Goal: Task Accomplishment & Management: Manage account settings

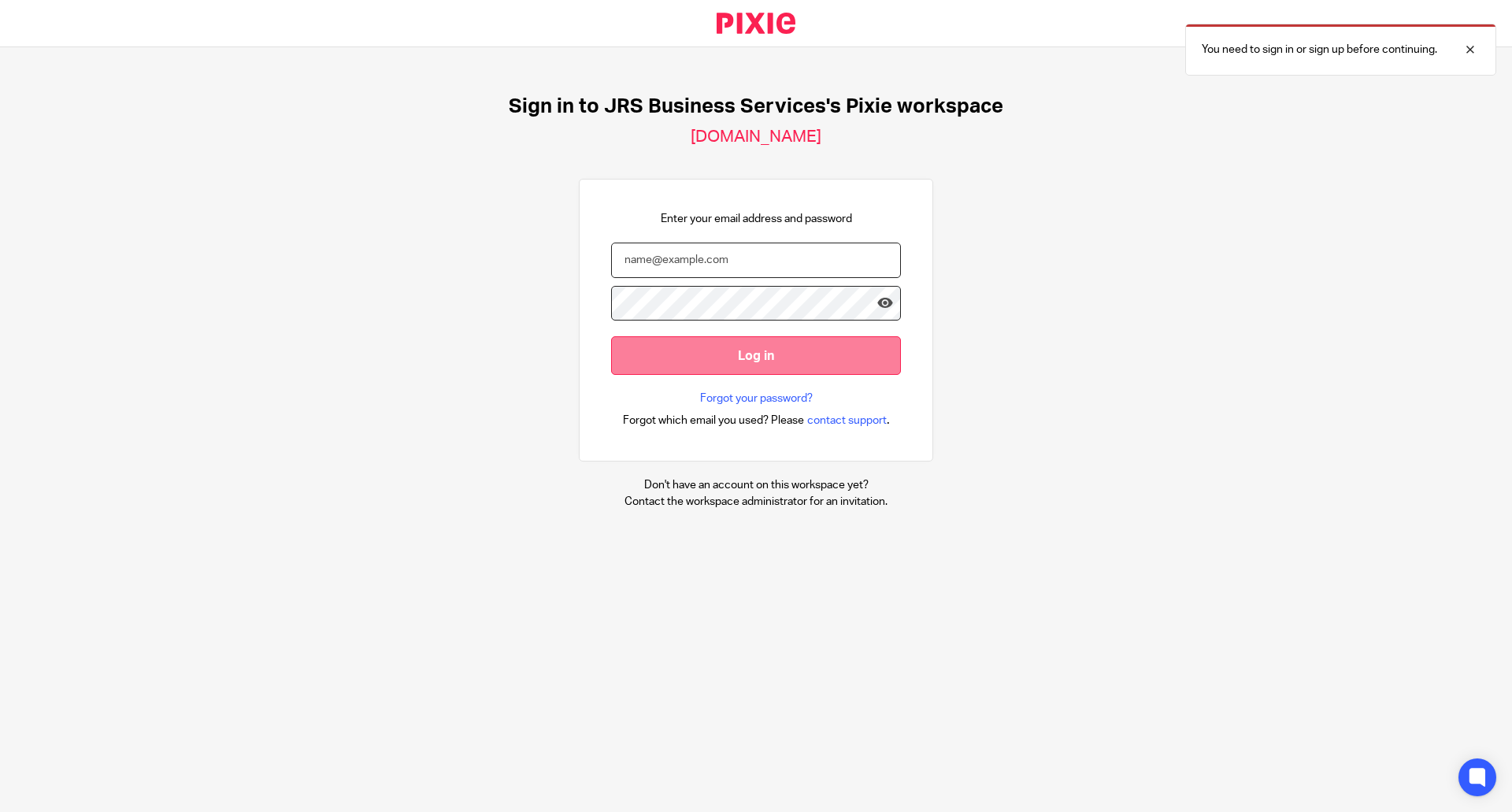
type input "[EMAIL_ADDRESS][DOMAIN_NAME]"
click at [699, 370] on input "Log in" at bounding box center [756, 355] width 290 height 38
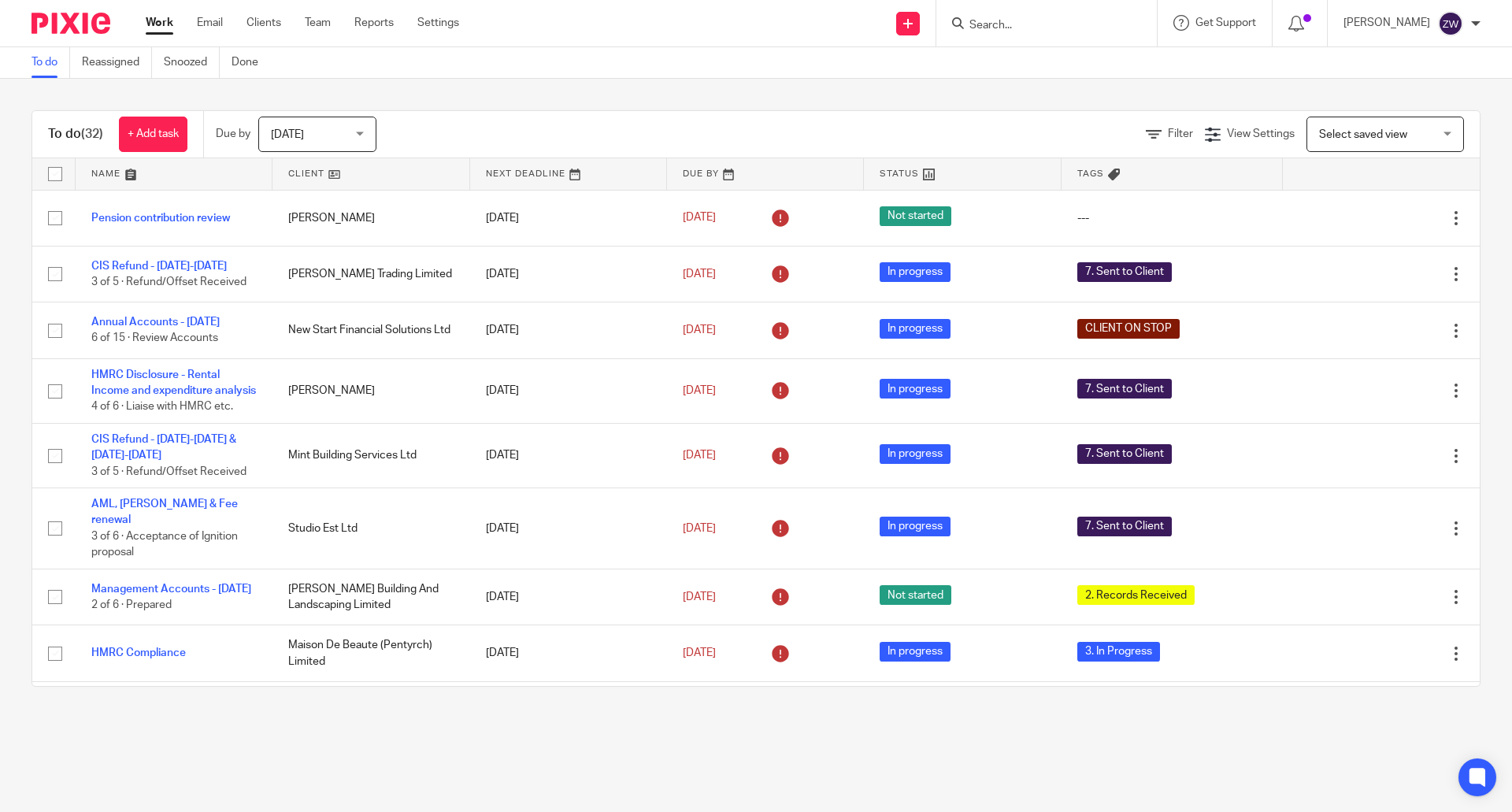
click at [327, 147] on span "[DATE]" at bounding box center [313, 133] width 84 height 33
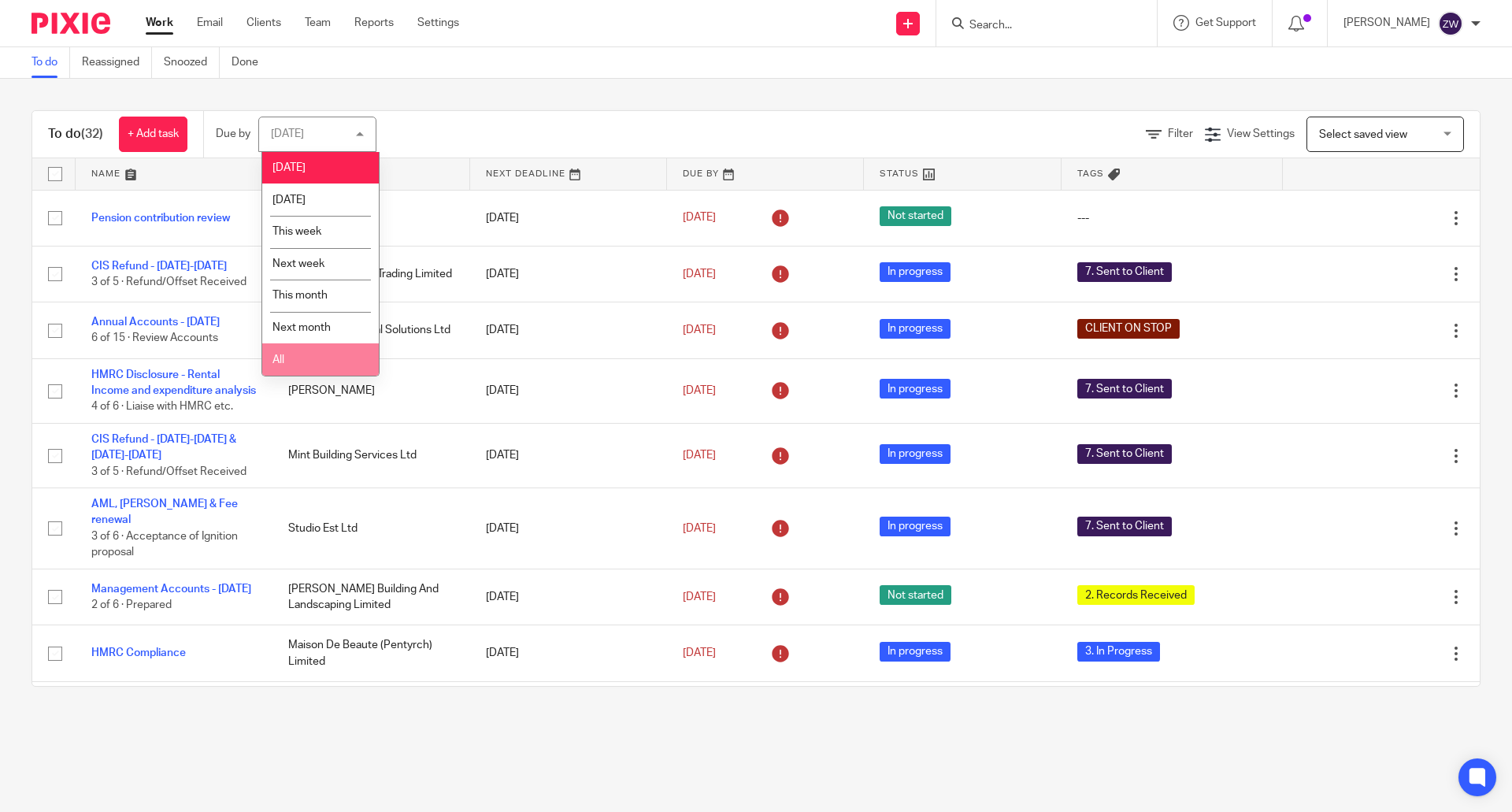
click at [342, 366] on li "All" at bounding box center [320, 360] width 116 height 32
